Goal: Use online tool/utility: Utilize a website feature to perform a specific function

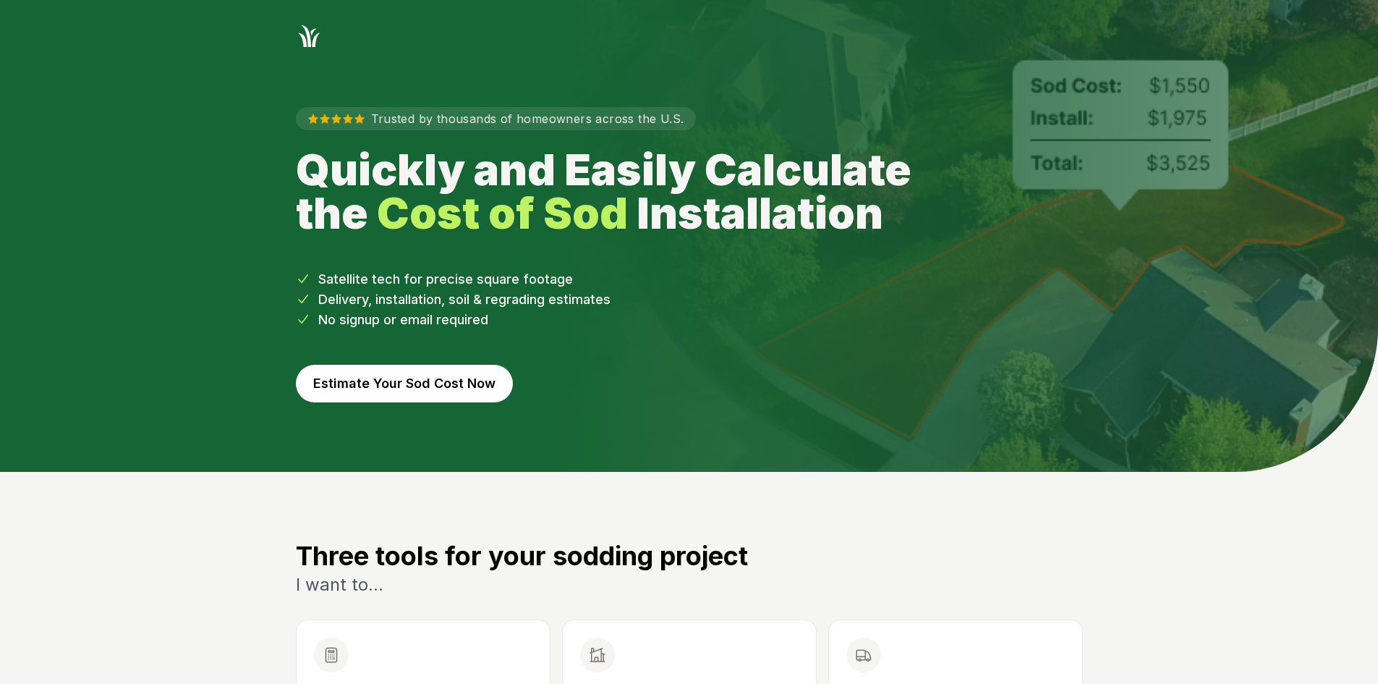
click at [467, 373] on button "Estimate Your Sod Cost Now" at bounding box center [404, 384] width 217 height 38
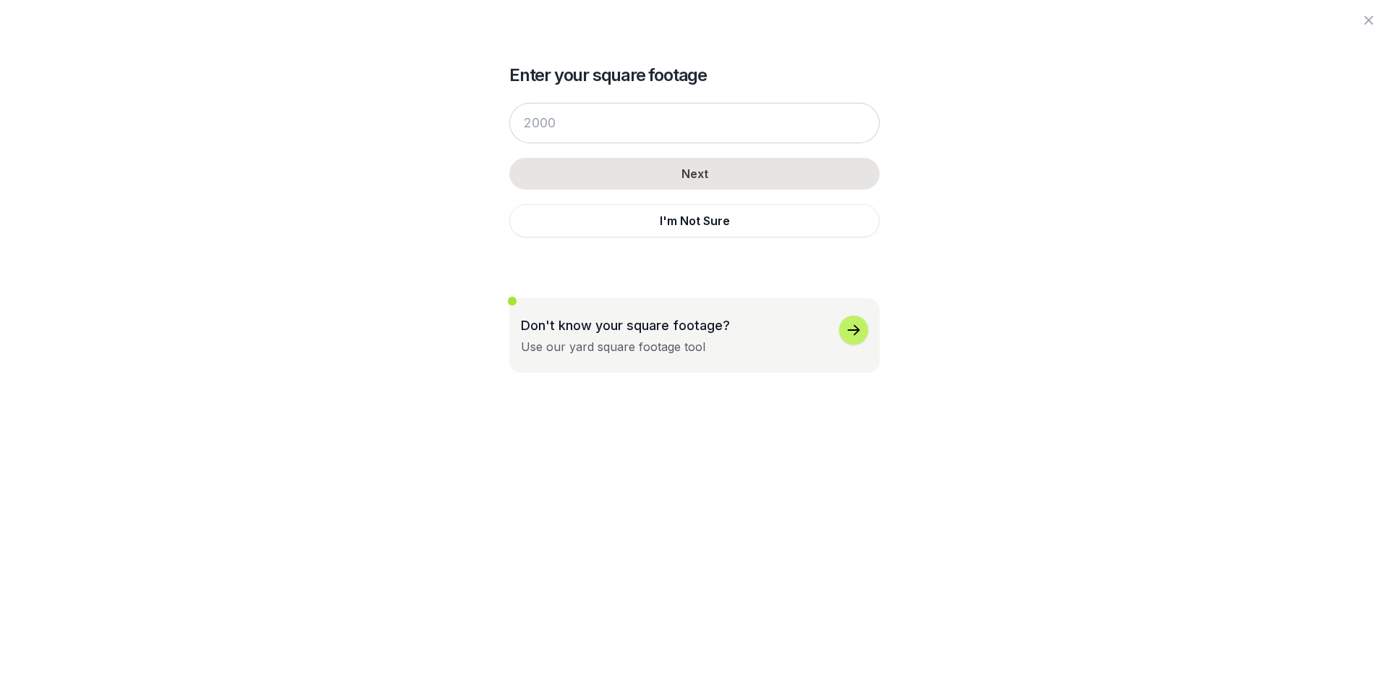
click at [546, 221] on button "I'm Not Sure" at bounding box center [694, 220] width 370 height 33
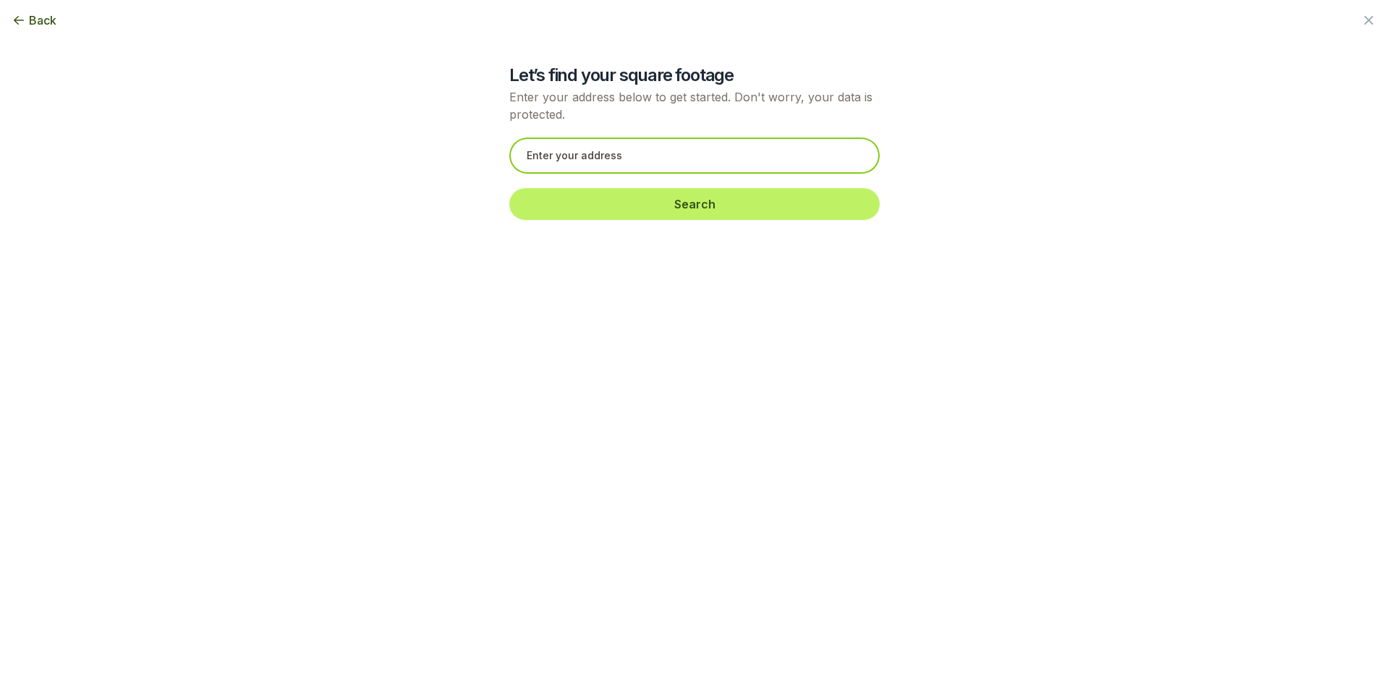
click at [517, 159] on input "text" at bounding box center [694, 155] width 370 height 36
paste input "[STREET_ADDRESS][PERSON_NAME]"
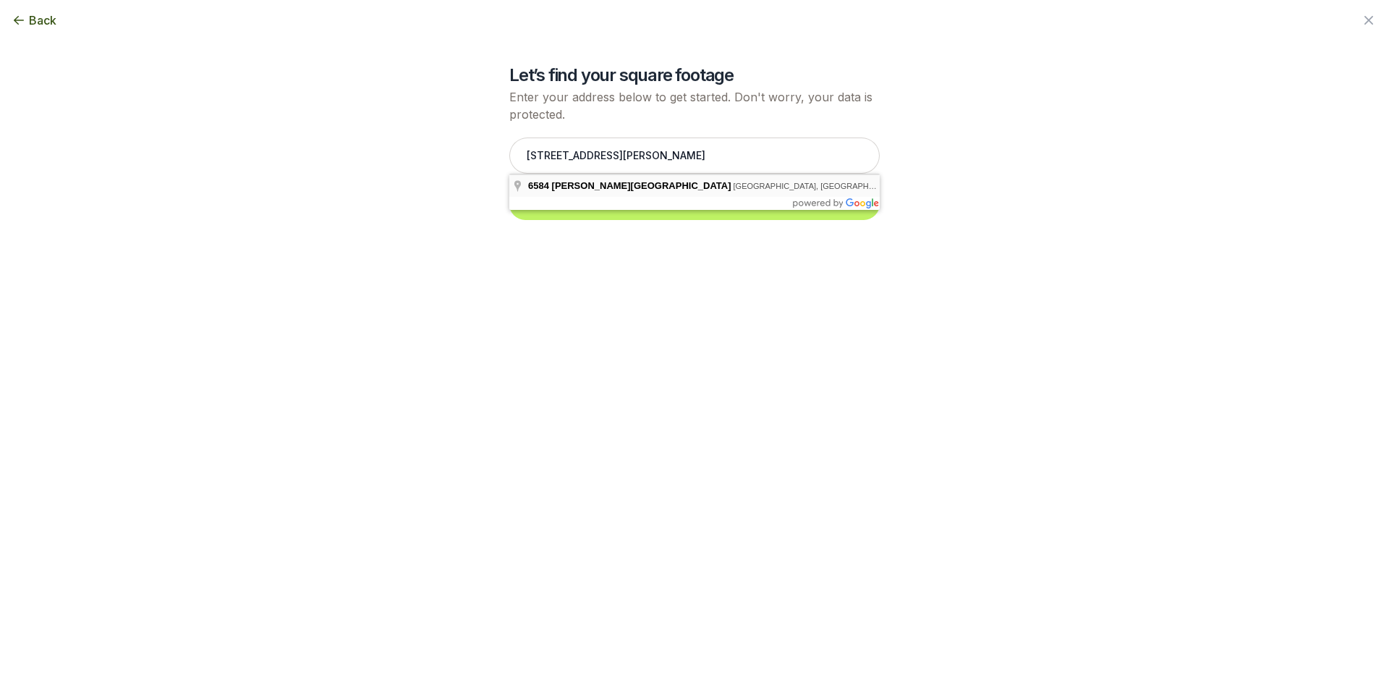
type input "[STREET_ADDRESS][PERSON_NAME]"
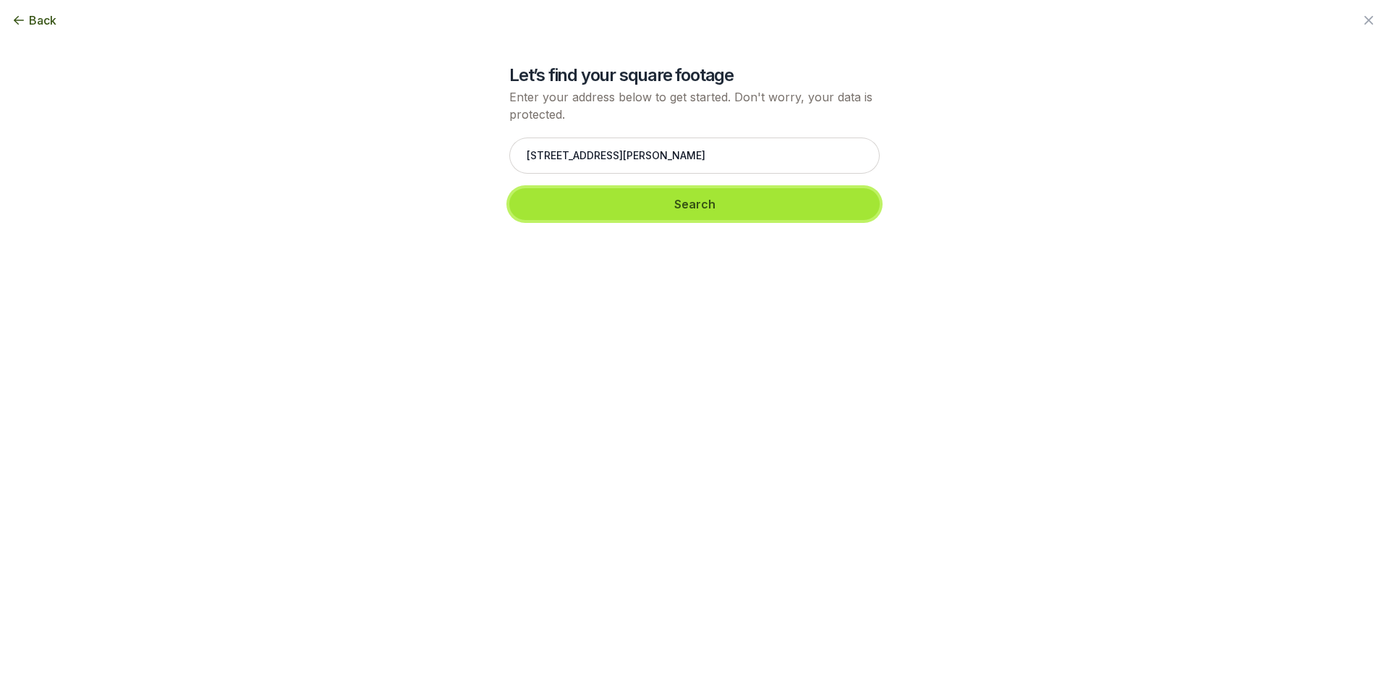
click at [570, 218] on button "Search" at bounding box center [694, 204] width 370 height 32
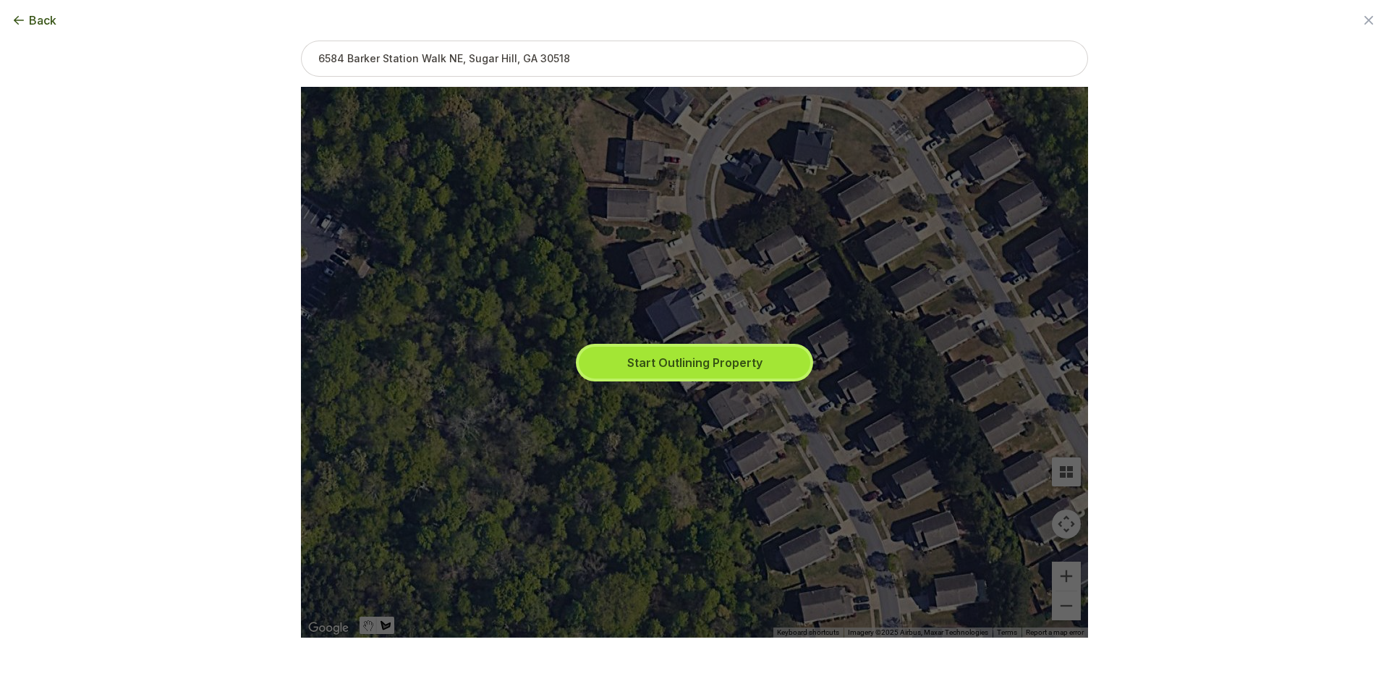
click at [653, 373] on button "Start Outlining Property" at bounding box center [694, 363] width 231 height 32
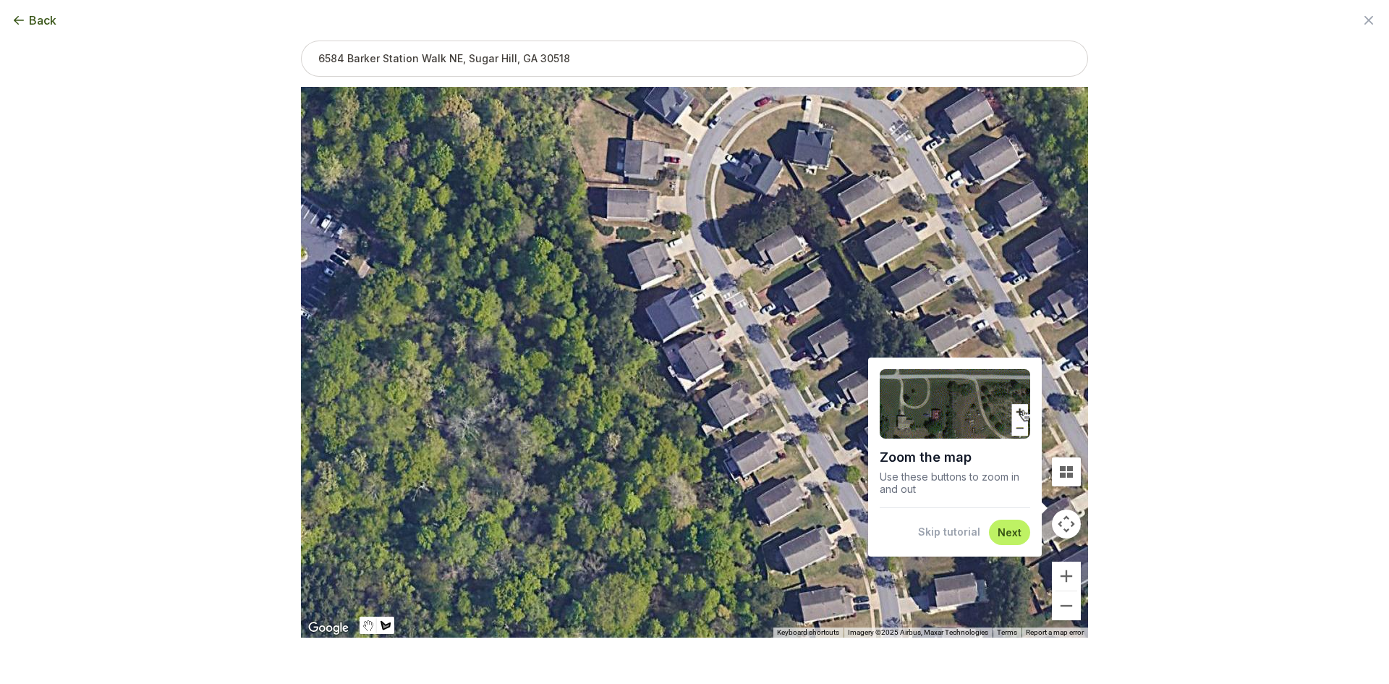
click at [963, 539] on button "Skip tutorial" at bounding box center [949, 531] width 62 height 14
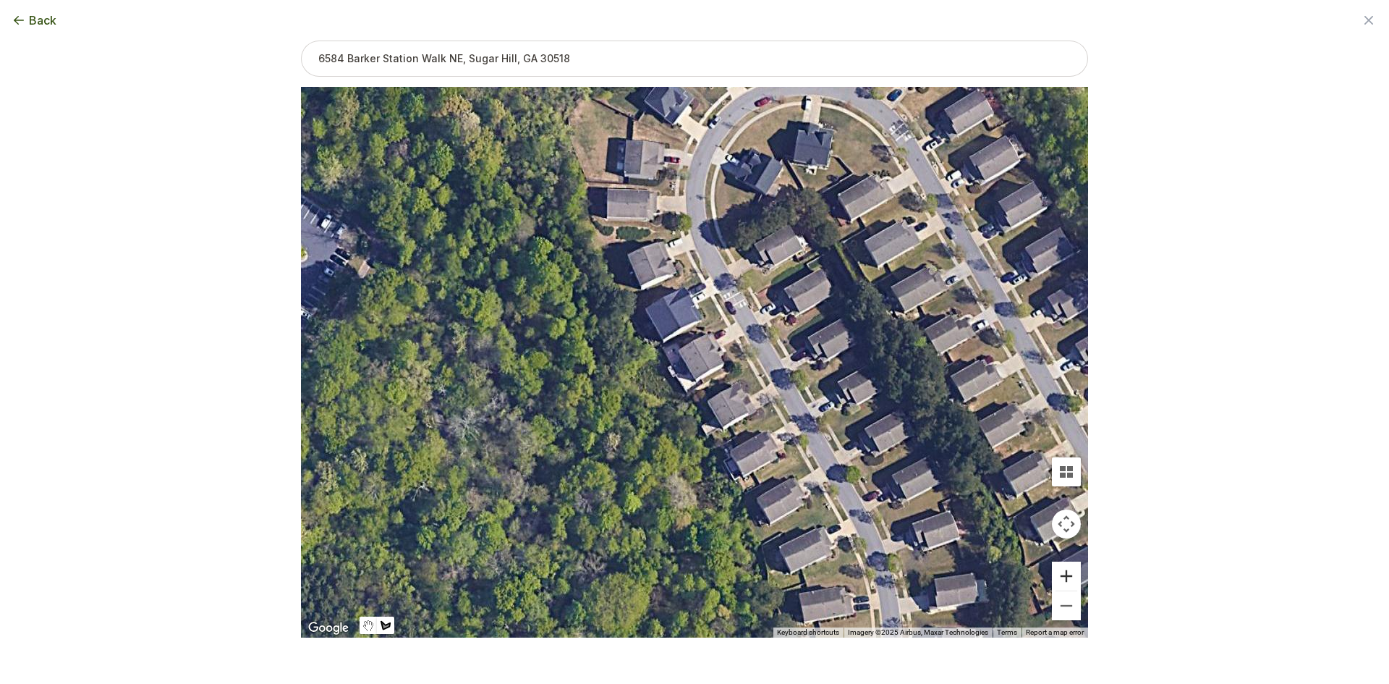
click at [1074, 577] on button "Zoom in" at bounding box center [1066, 575] width 29 height 29
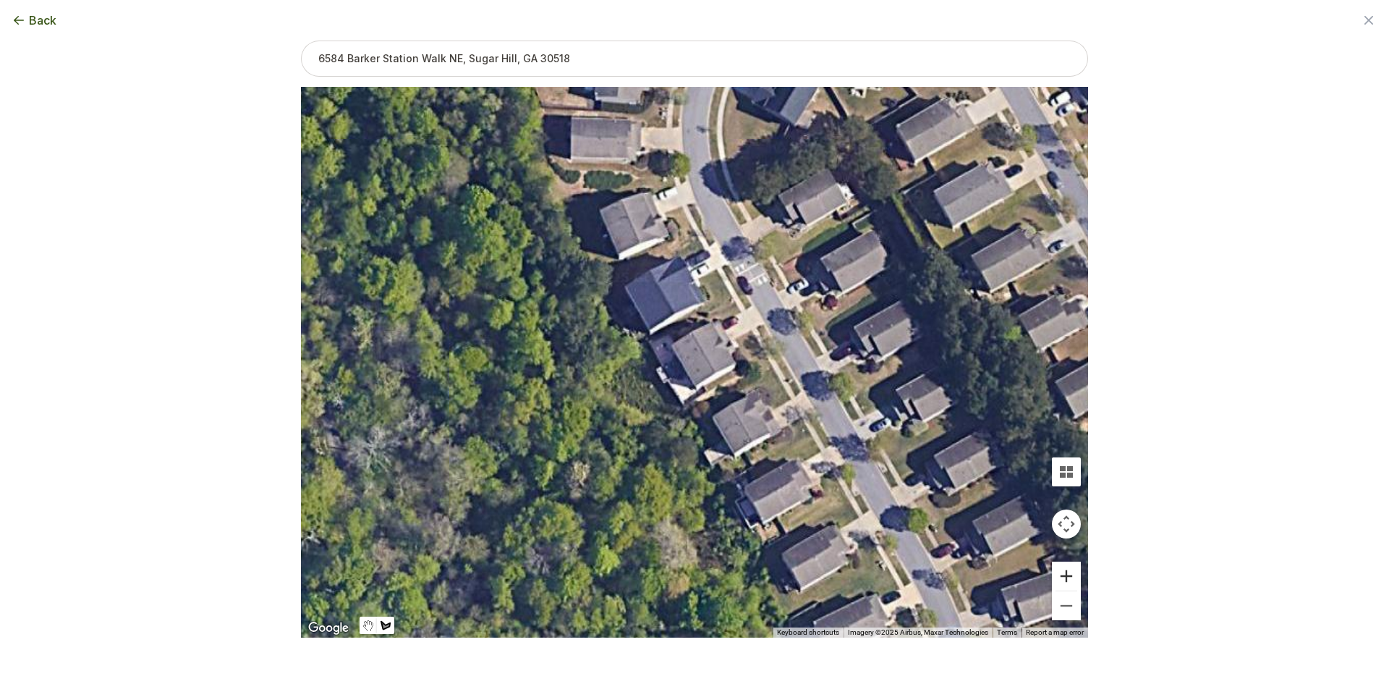
click at [1074, 577] on button "Zoom in" at bounding box center [1066, 575] width 29 height 29
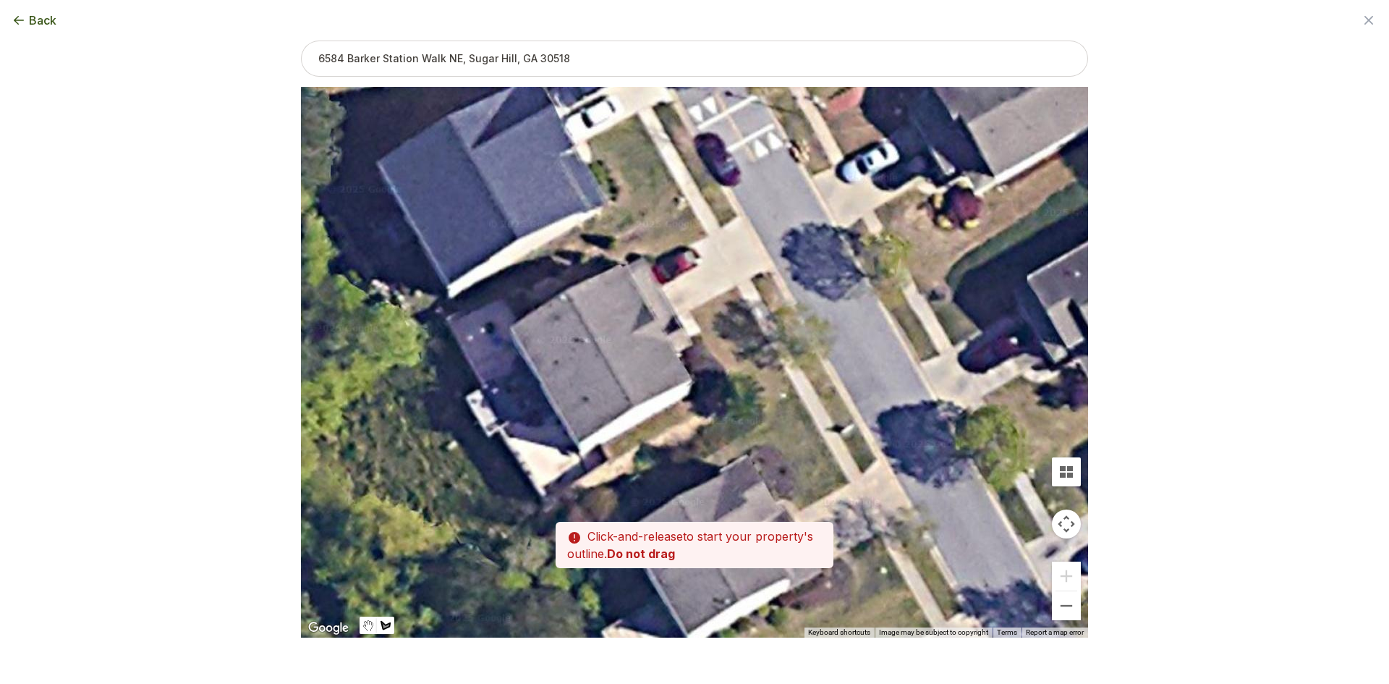
drag, startPoint x: 881, startPoint y: 399, endPoint x: 755, endPoint y: 419, distance: 127.4
click at [755, 419] on div at bounding box center [694, 362] width 787 height 551
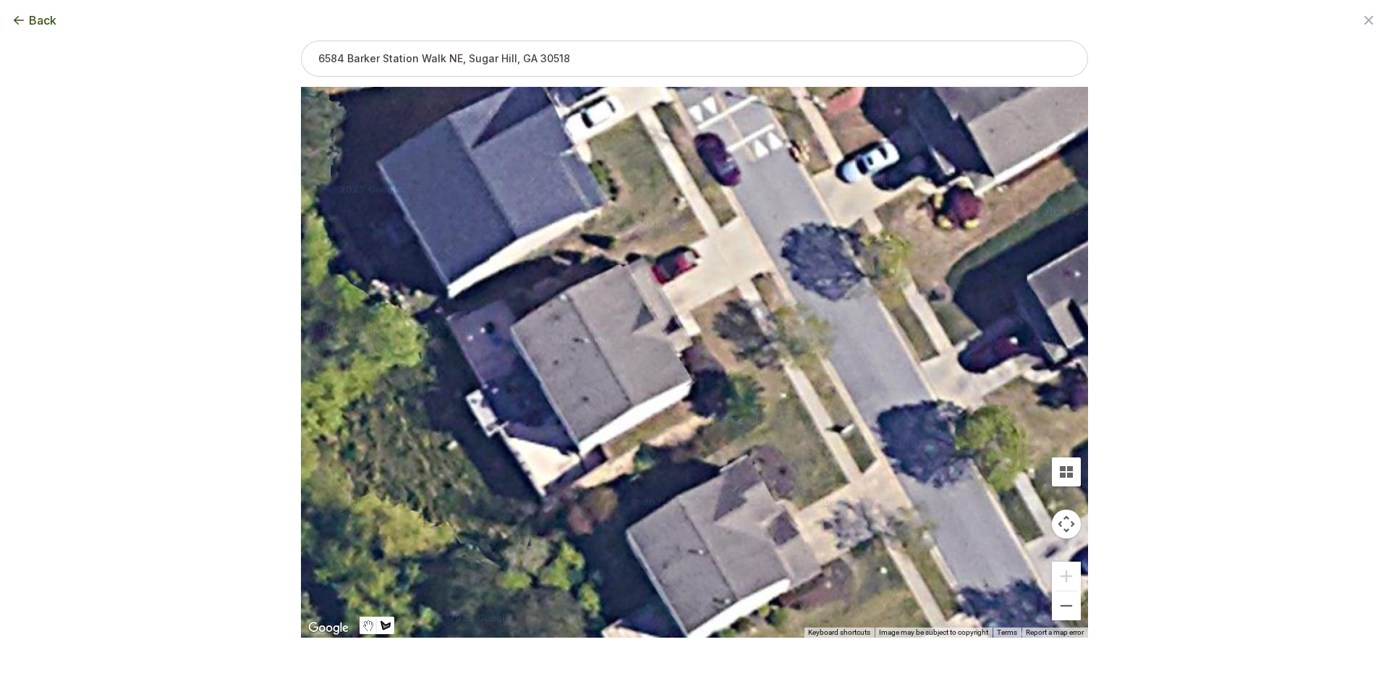
click at [690, 310] on div at bounding box center [694, 362] width 787 height 551
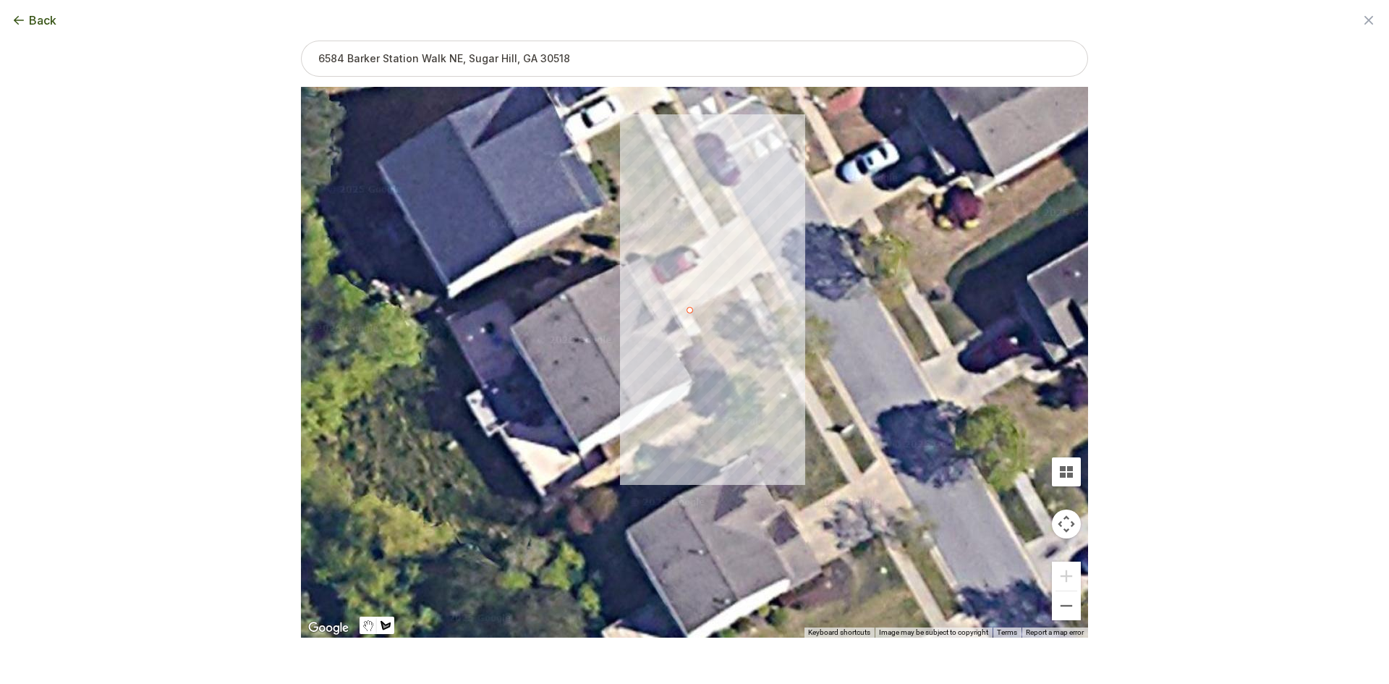
click at [739, 285] on div at bounding box center [694, 362] width 787 height 551
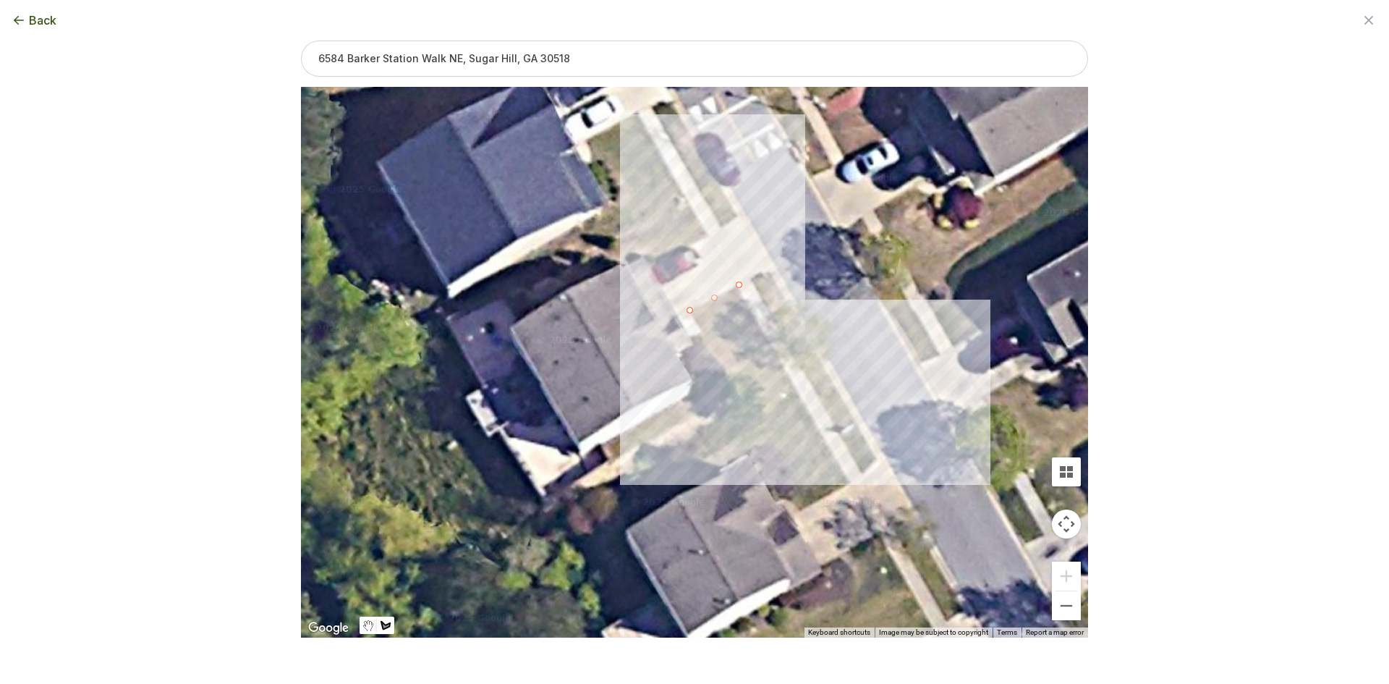
click at [796, 390] on div at bounding box center [694, 362] width 787 height 551
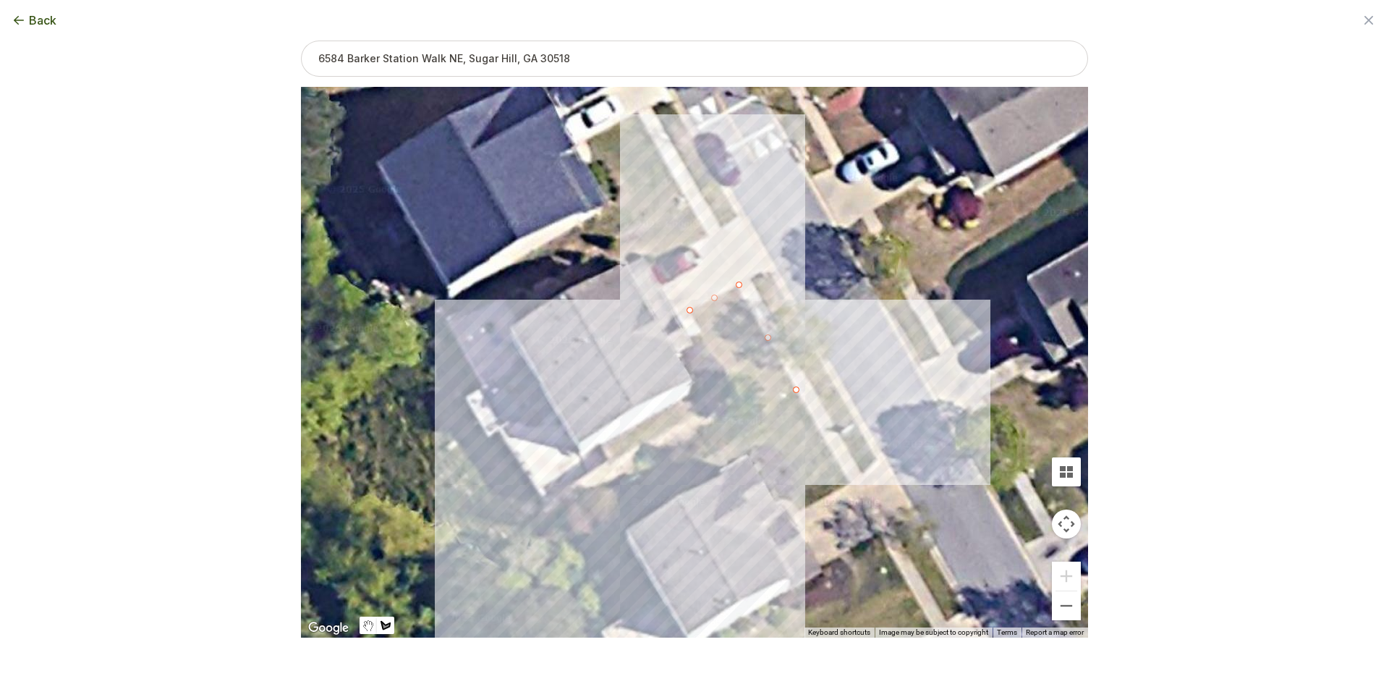
click at [624, 483] on div at bounding box center [694, 362] width 787 height 551
click at [601, 445] on div at bounding box center [694, 362] width 787 height 551
click at [688, 399] on div at bounding box center [694, 362] width 787 height 551
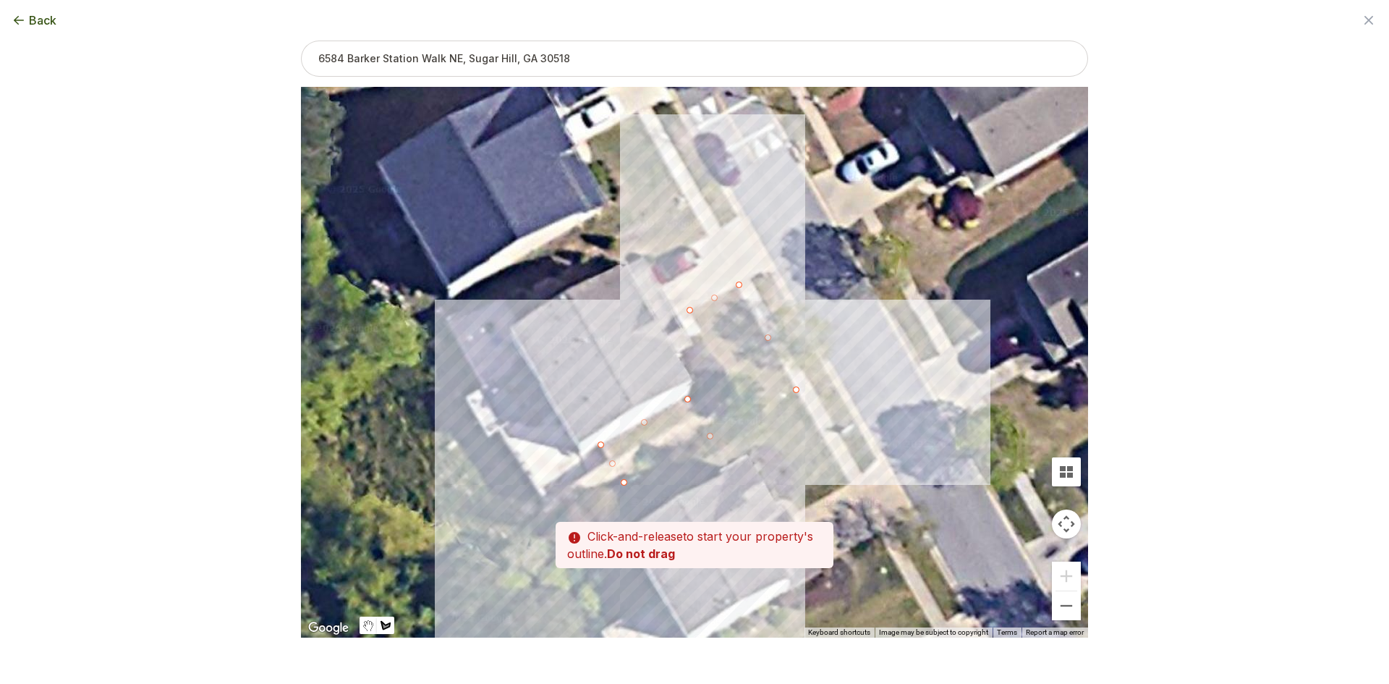
click at [704, 411] on div at bounding box center [694, 362] width 787 height 551
click at [745, 396] on div at bounding box center [694, 362] width 787 height 551
click at [725, 367] on div at bounding box center [694, 362] width 787 height 551
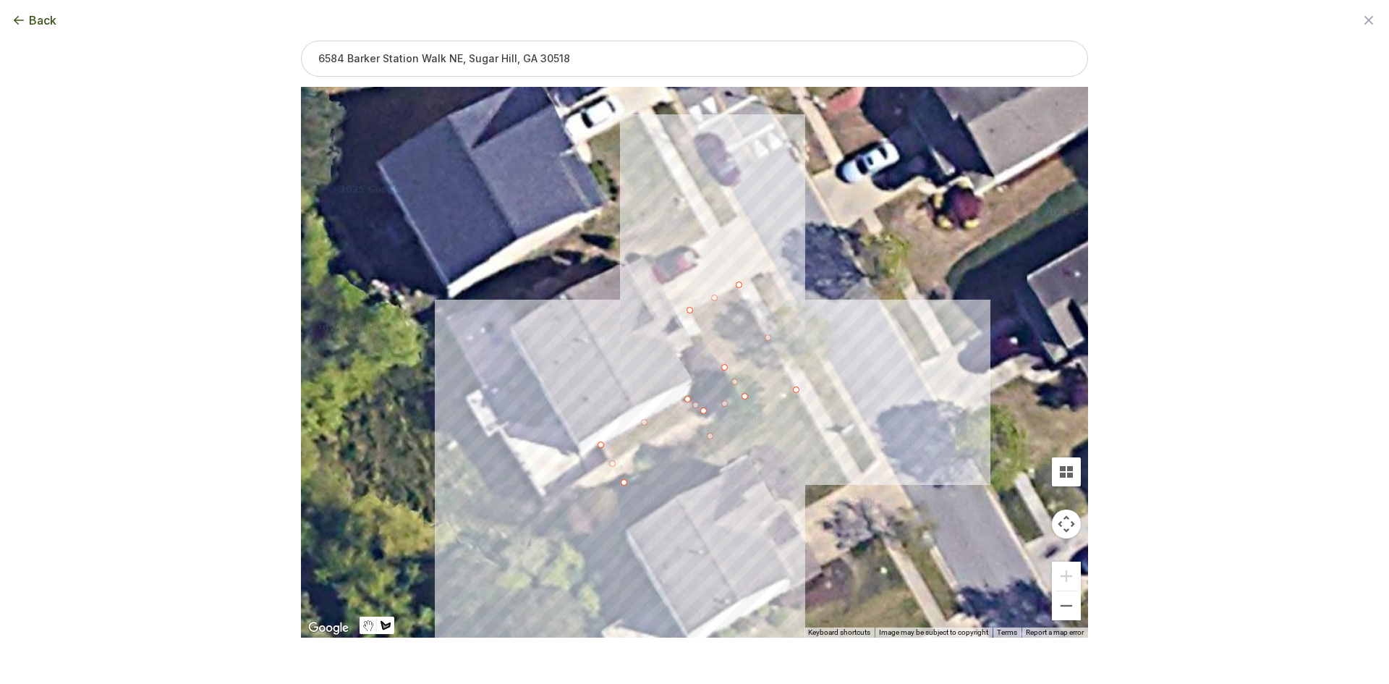
click at [690, 310] on div at bounding box center [694, 362] width 787 height 551
click at [595, 650] on div "Select another area Next step" at bounding box center [694, 659] width 324 height 25
click at [595, 658] on button "Select another area" at bounding box center [595, 660] width 103 height 14
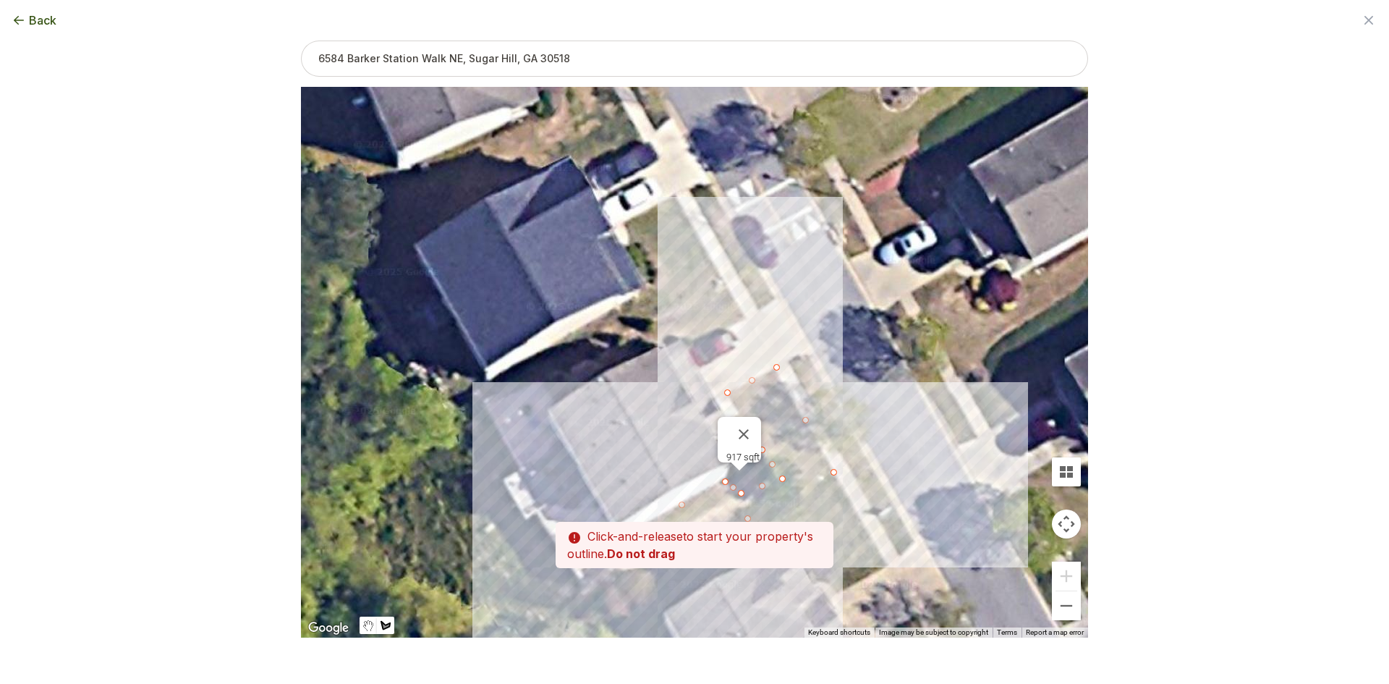
drag, startPoint x: 577, startPoint y: 421, endPoint x: 614, endPoint y: 506, distance: 92.6
click at [614, 506] on div at bounding box center [694, 362] width 787 height 551
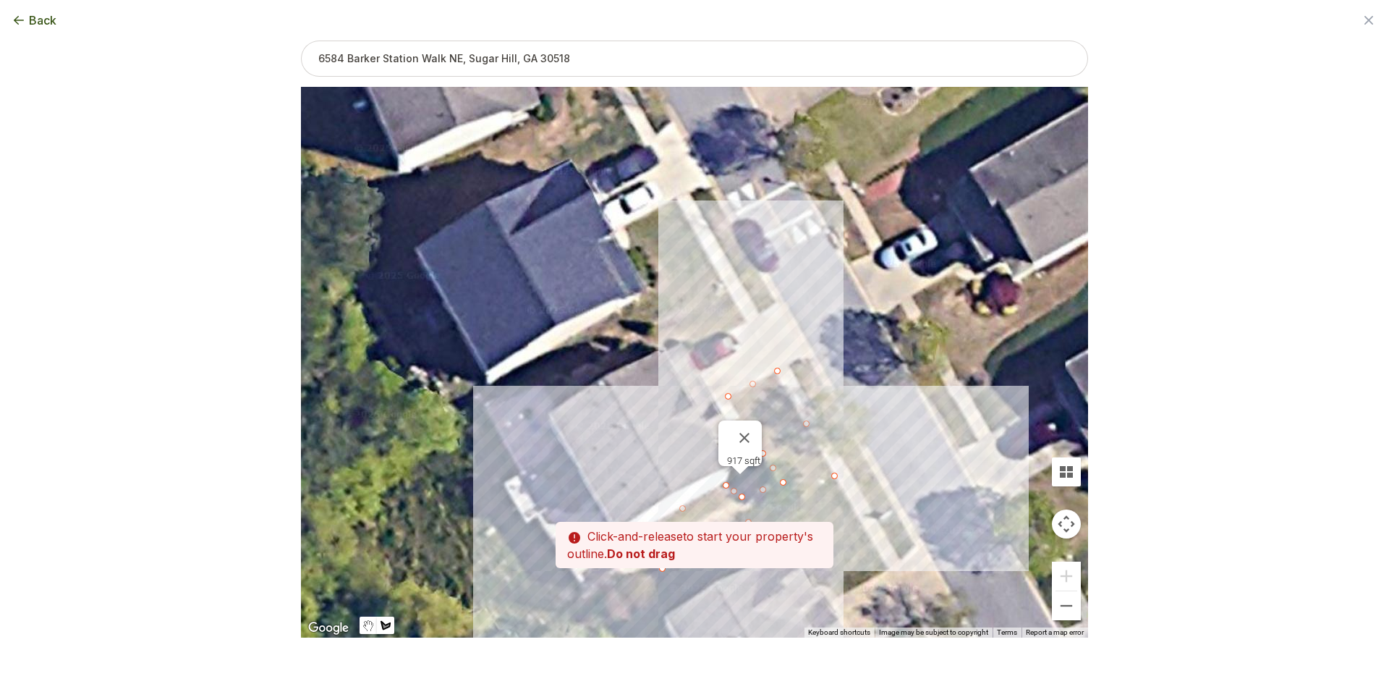
click at [559, 404] on div at bounding box center [694, 362] width 787 height 551
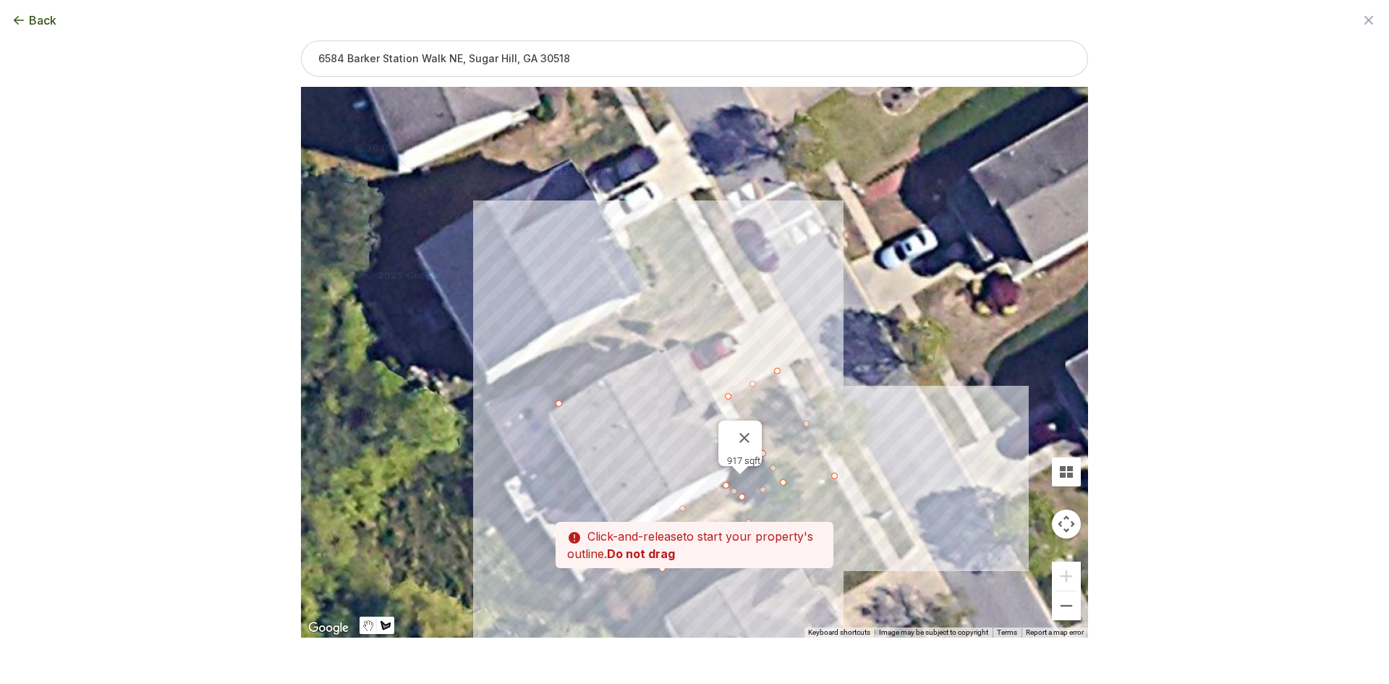
click at [545, 381] on div at bounding box center [694, 362] width 787 height 551
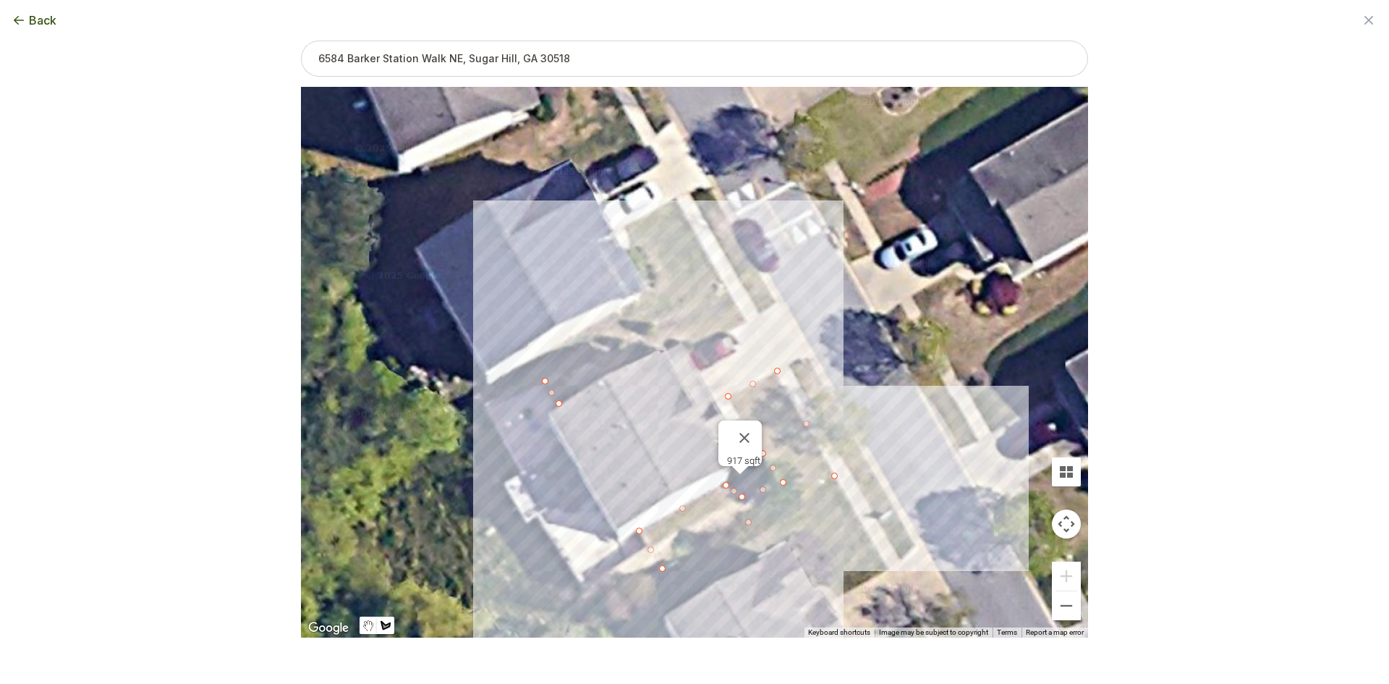
click at [729, 291] on div at bounding box center [694, 362] width 787 height 551
click at [749, 320] on div at bounding box center [694, 362] width 787 height 551
click at [694, 347] on div at bounding box center [694, 362] width 787 height 551
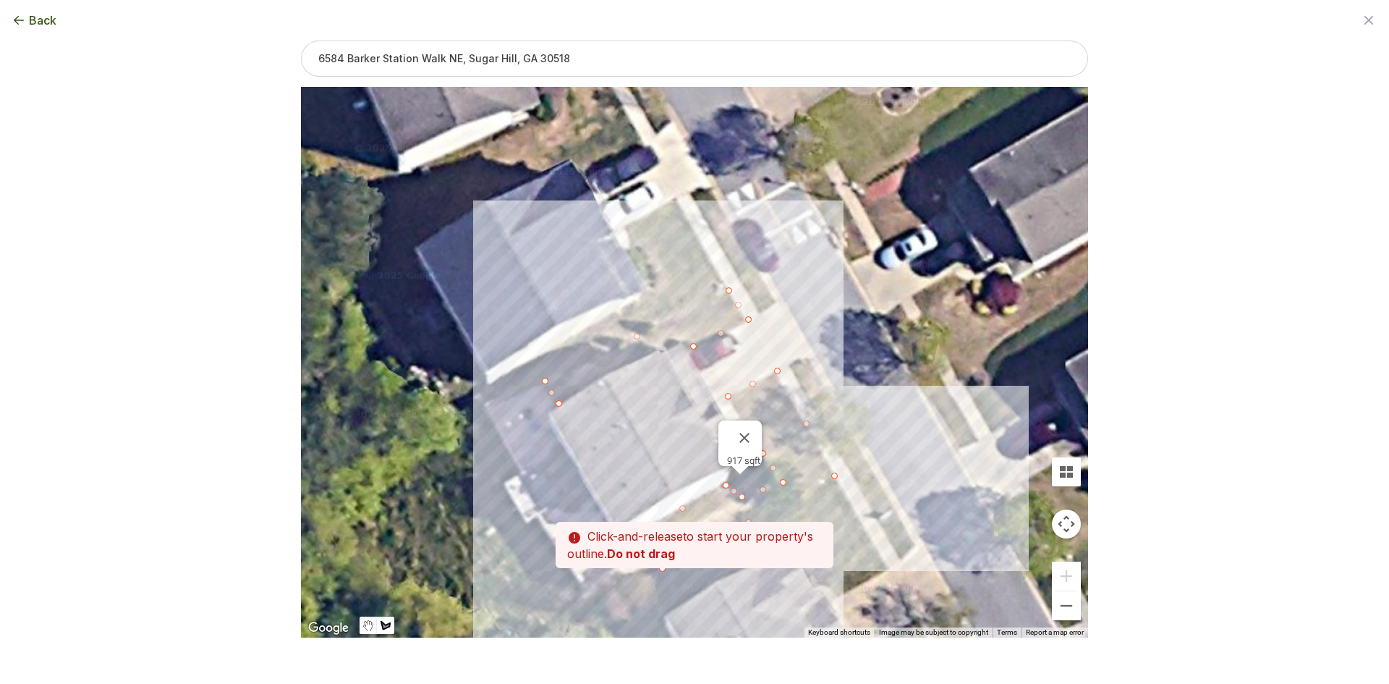
click at [676, 341] on div at bounding box center [694, 362] width 787 height 551
click at [637, 358] on div at bounding box center [694, 362] width 787 height 551
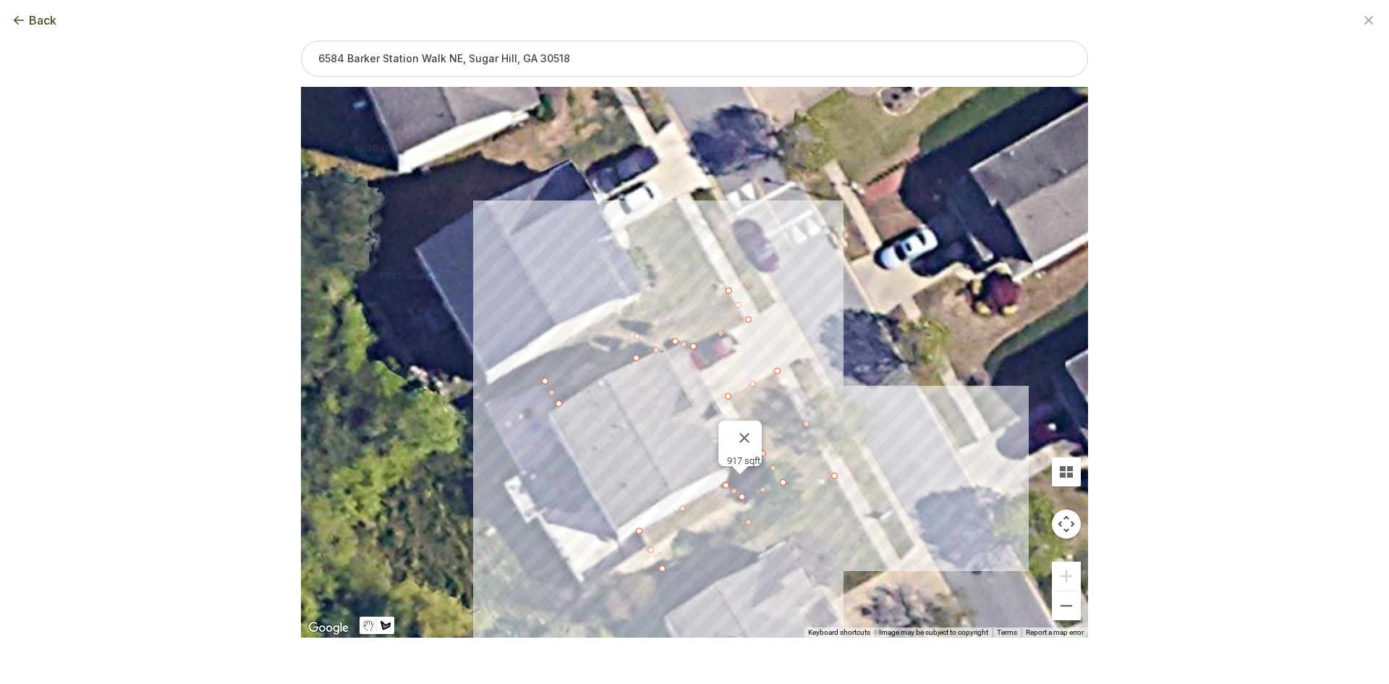
click at [595, 379] on div at bounding box center [694, 362] width 787 height 551
click at [558, 407] on div at bounding box center [694, 362] width 787 height 551
click at [617, 662] on button "Select another area" at bounding box center [595, 660] width 103 height 14
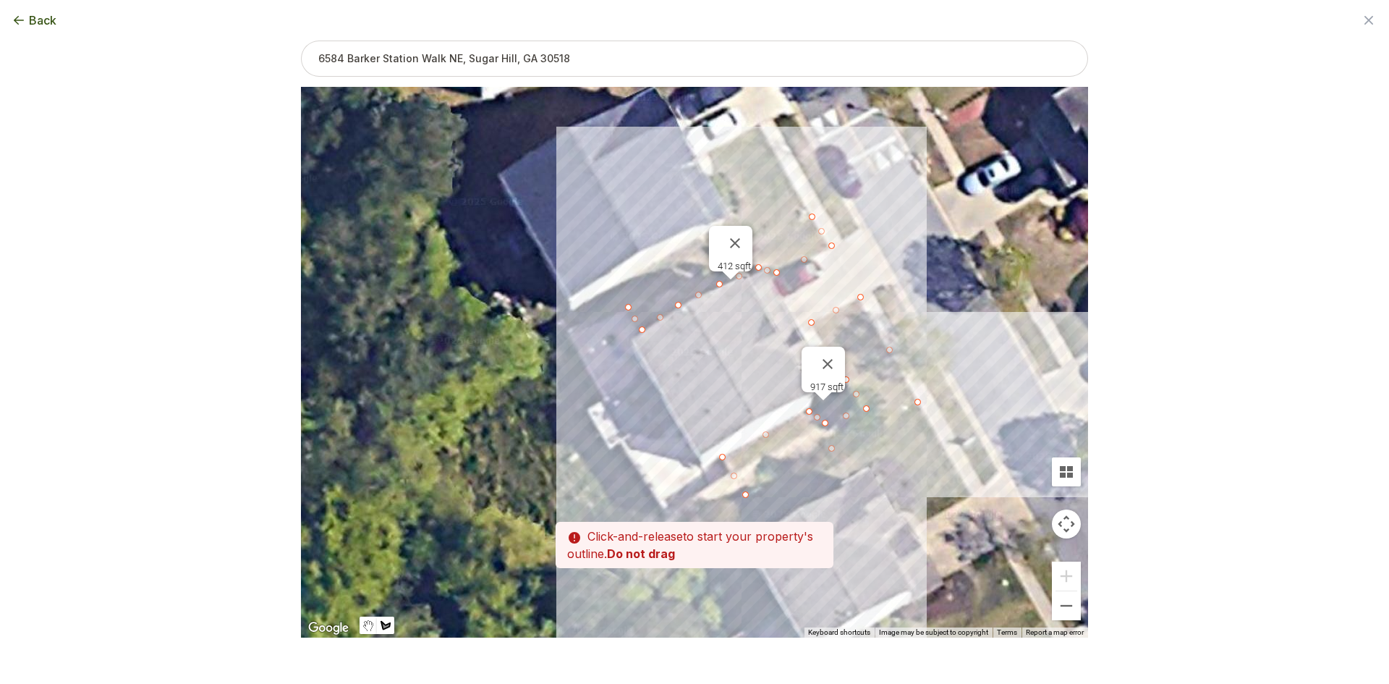
drag, startPoint x: 537, startPoint y: 525, endPoint x: 621, endPoint y: 450, distance: 112.2
click at [621, 450] on div at bounding box center [694, 362] width 787 height 551
click at [566, 333] on div at bounding box center [694, 362] width 787 height 551
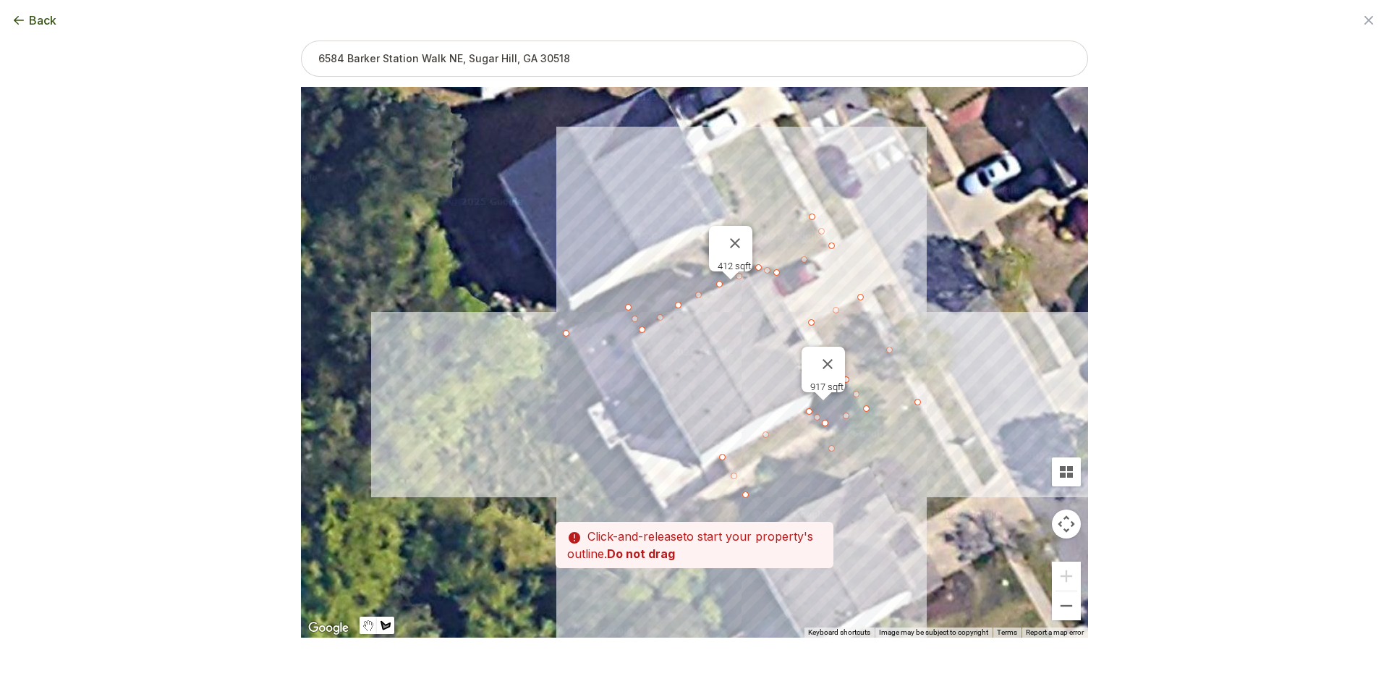
click at [521, 355] on div at bounding box center [694, 362] width 787 height 551
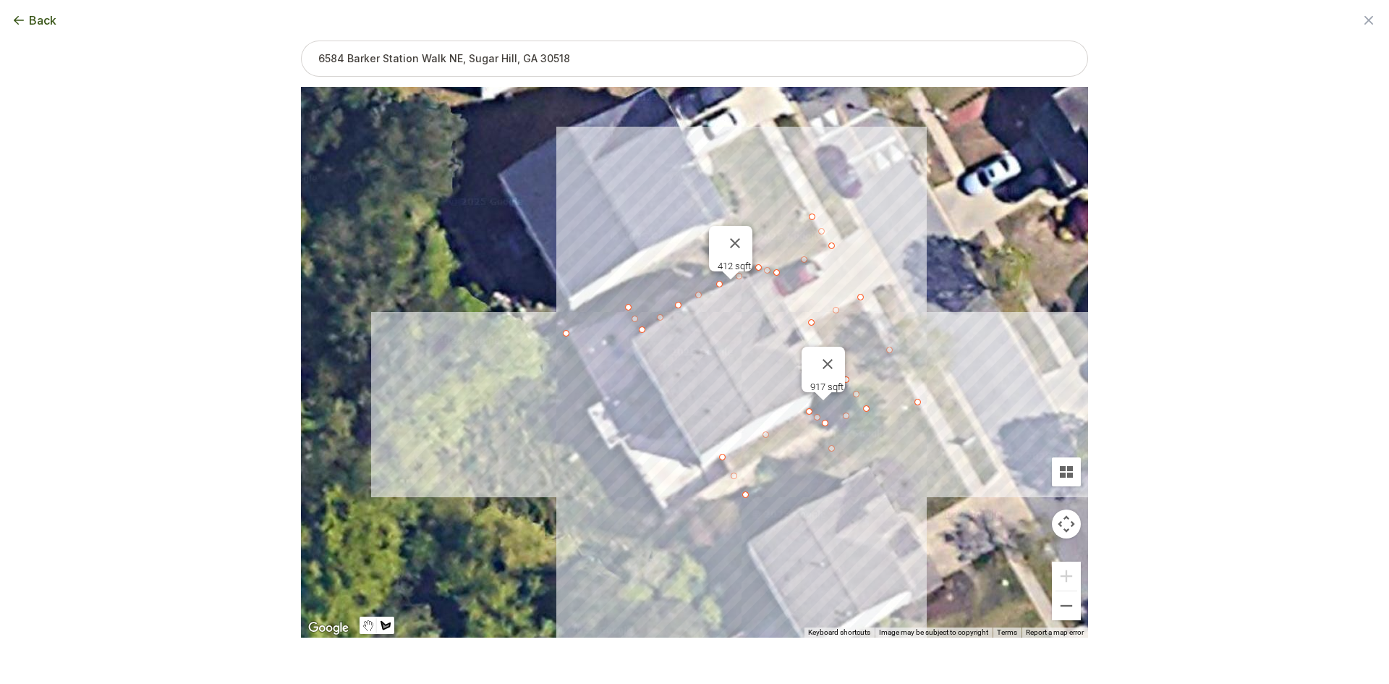
click at [513, 358] on div at bounding box center [694, 362] width 787 height 551
click at [621, 544] on div "Zoom the map Use these buttons to zoom in and out Skip tutorial Next ← Move lef…" at bounding box center [694, 316] width 787 height 551
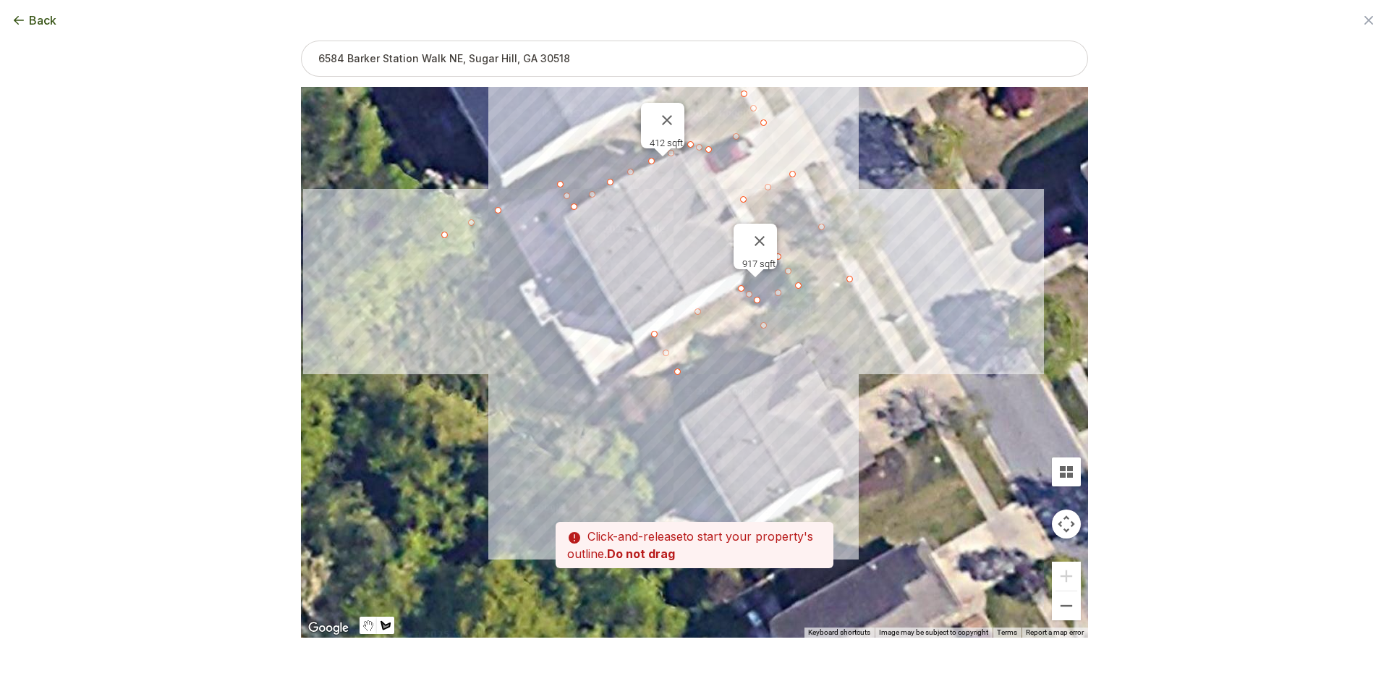
drag, startPoint x: 590, startPoint y: 465, endPoint x: 512, endPoint y: 328, distance: 157.7
click at [512, 328] on div at bounding box center [694, 362] width 787 height 551
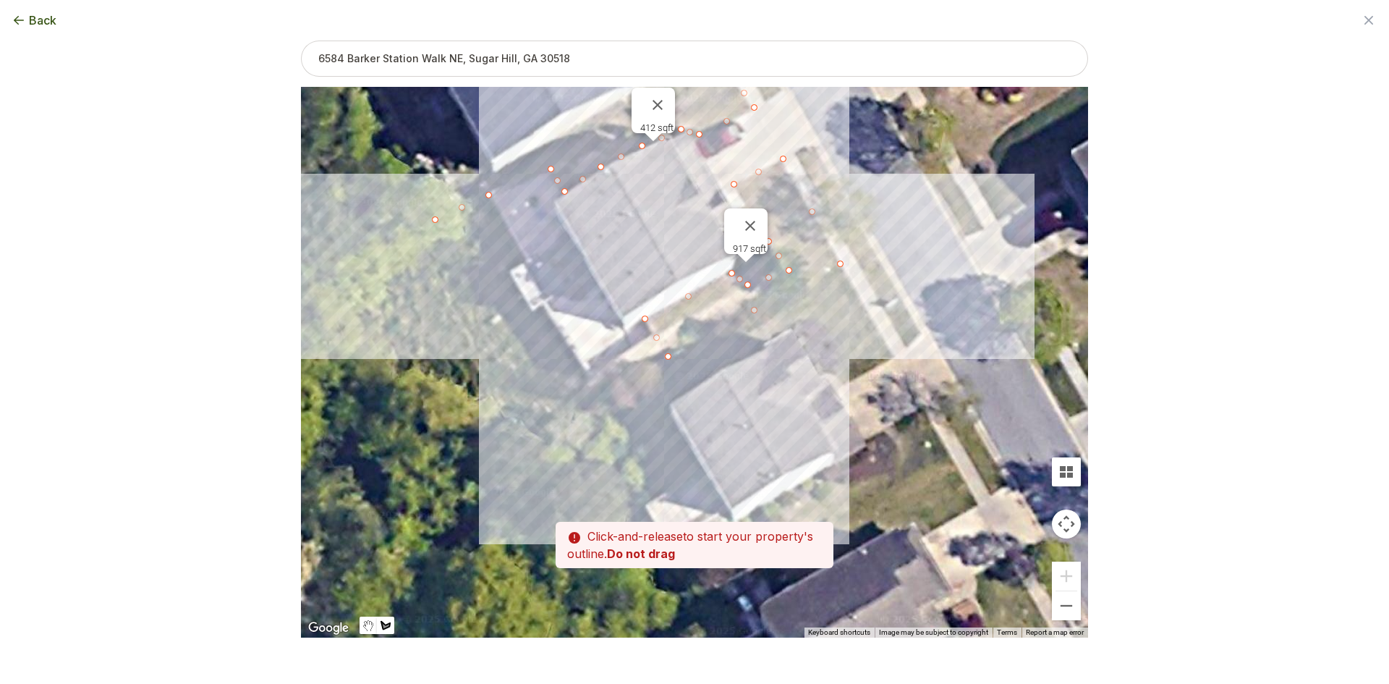
click at [556, 409] on div at bounding box center [694, 362] width 787 height 551
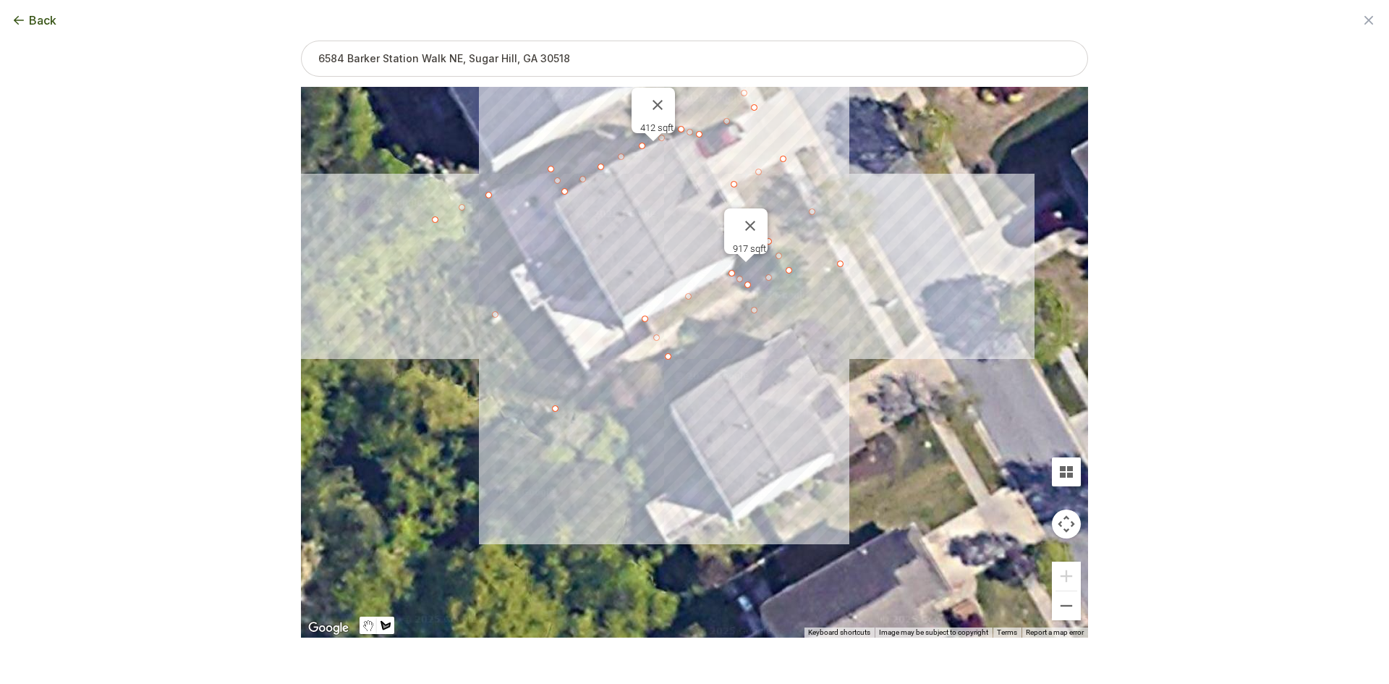
click at [665, 359] on div at bounding box center [694, 362] width 787 height 551
click at [641, 320] on div at bounding box center [694, 362] width 787 height 551
click at [587, 366] on div at bounding box center [694, 362] width 787 height 551
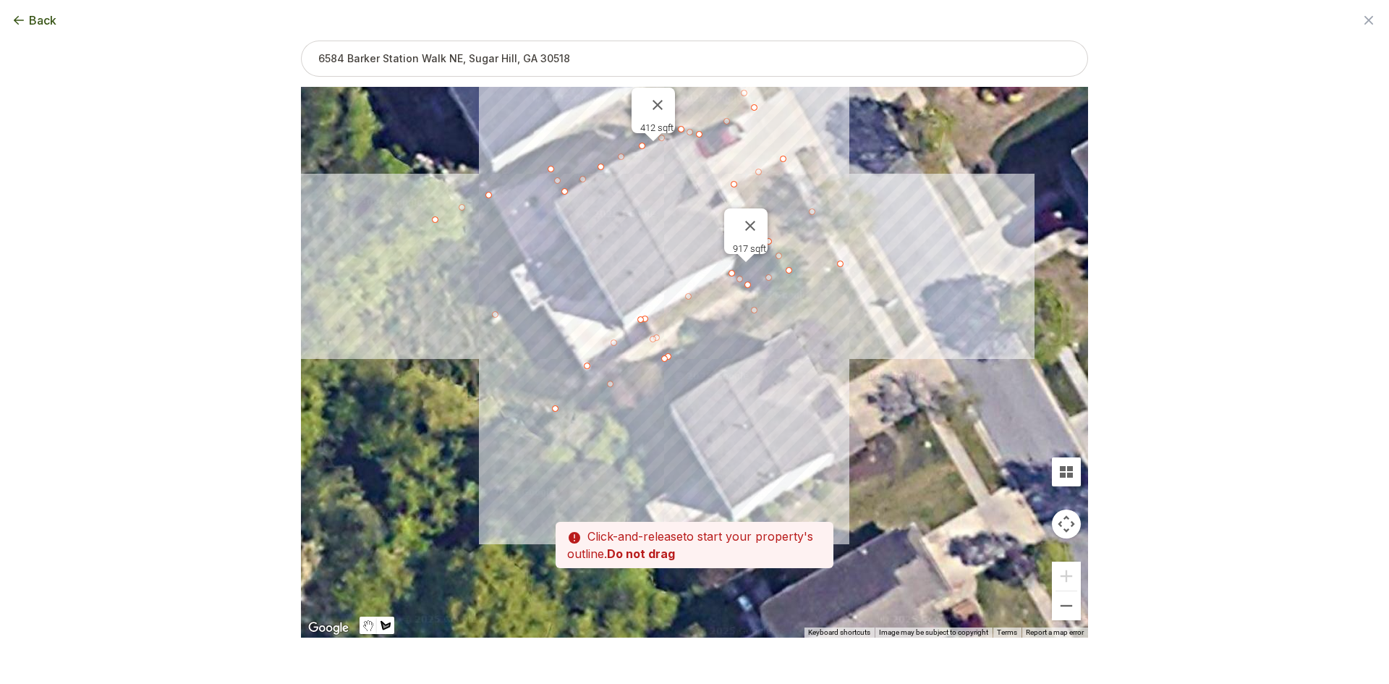
click at [543, 305] on div at bounding box center [694, 362] width 787 height 551
click at [532, 311] on div at bounding box center [694, 362] width 787 height 551
click at [510, 269] on div at bounding box center [694, 362] width 787 height 551
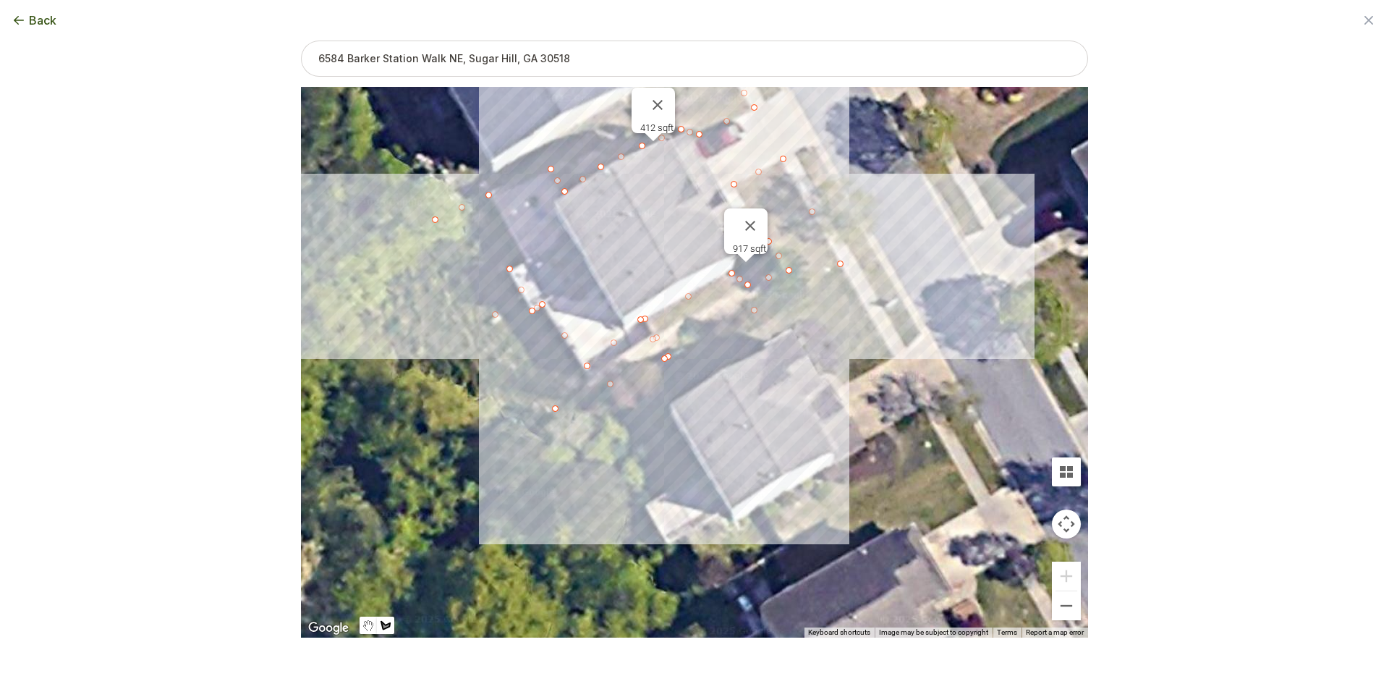
click at [524, 264] on div at bounding box center [694, 362] width 787 height 551
click at [488, 195] on div at bounding box center [694, 362] width 787 height 551
type input "2363"
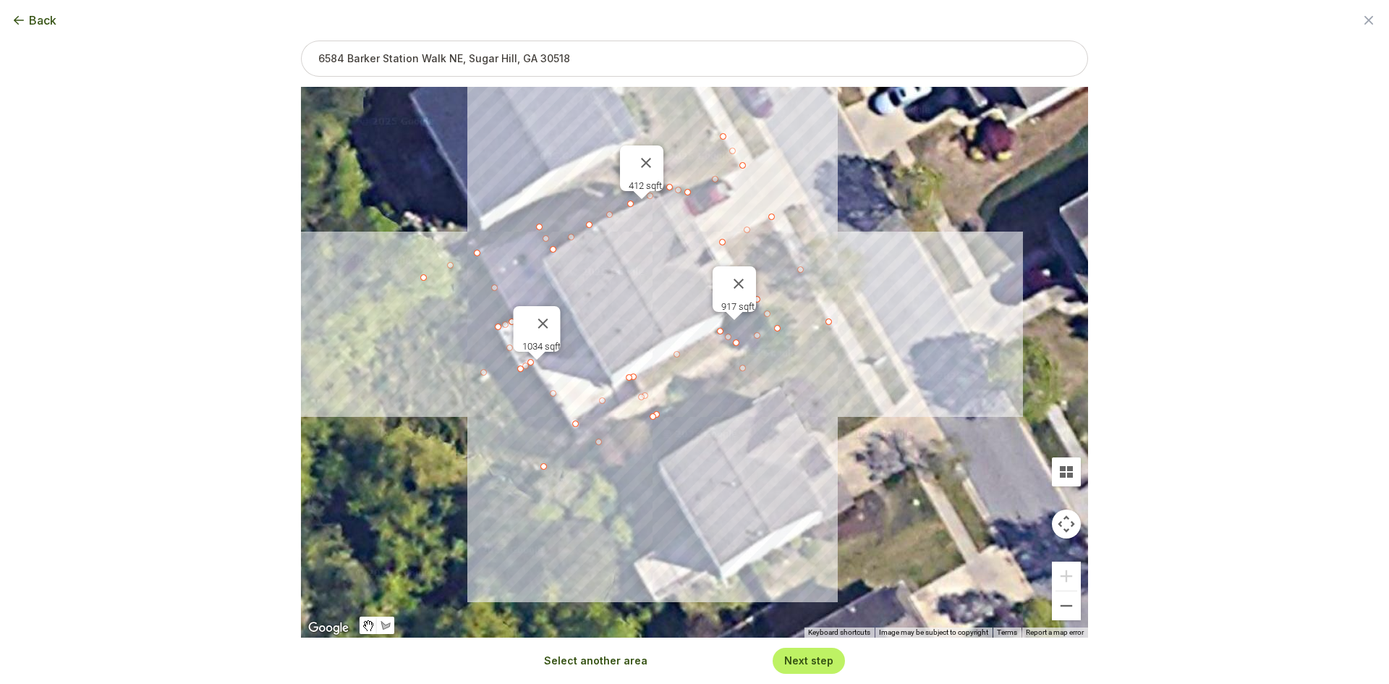
drag, startPoint x: 513, startPoint y: 184, endPoint x: 502, endPoint y: 244, distance: 60.3
click at [502, 244] on div "917 sqft 412 sqft 1034 sqft" at bounding box center [694, 362] width 787 height 551
